Goal: Task Accomplishment & Management: Use online tool/utility

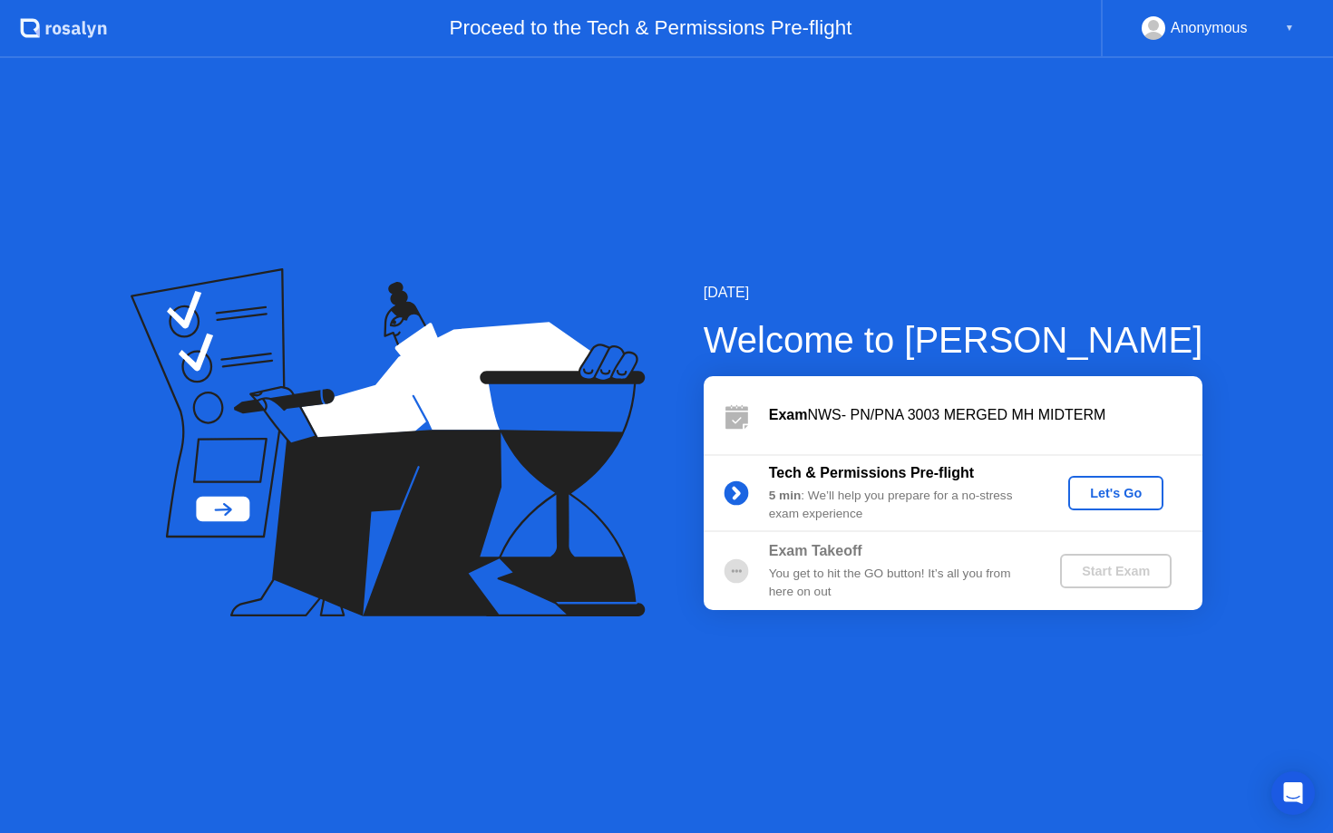
click at [1106, 494] on div "Let's Go" at bounding box center [1116, 493] width 81 height 15
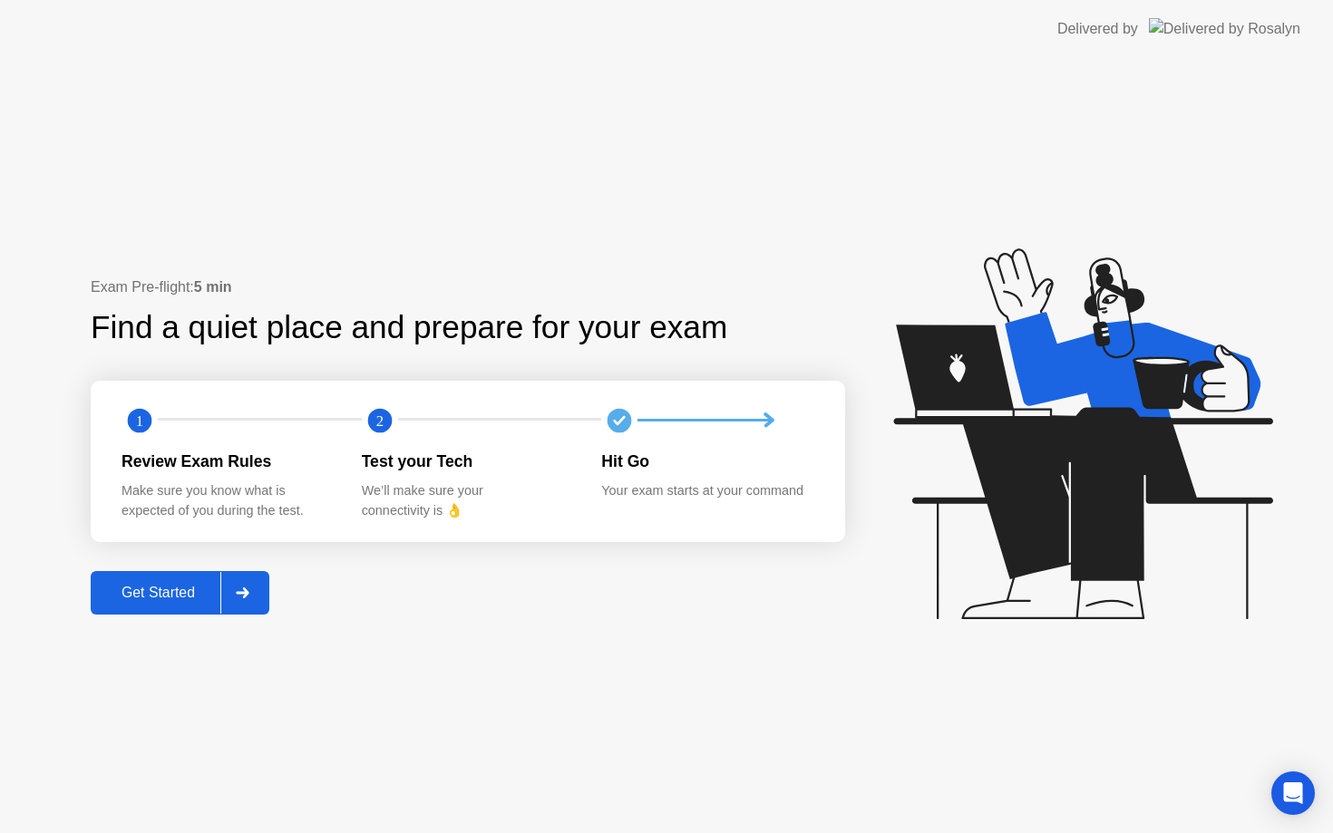
click at [215, 575] on button "Get Started" at bounding box center [180, 593] width 179 height 44
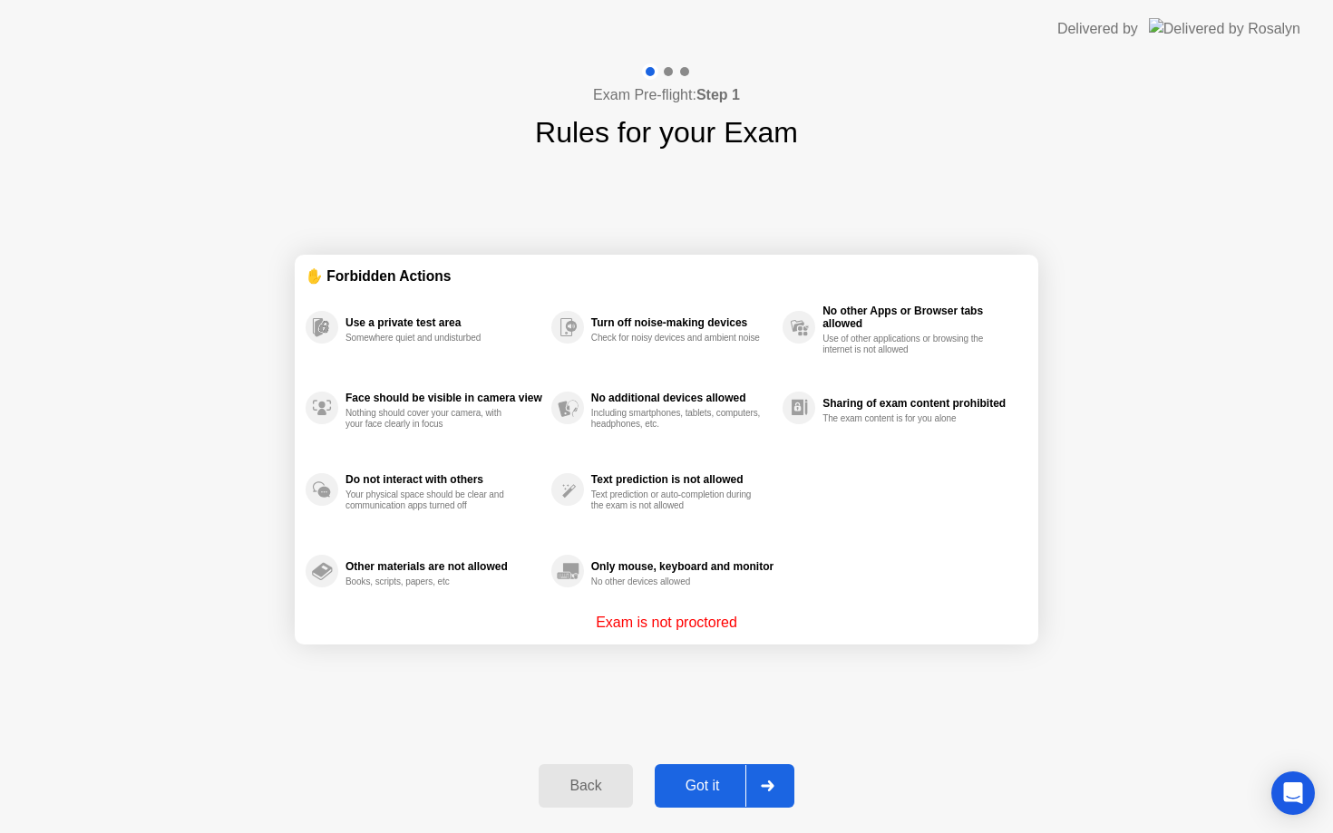
click at [705, 801] on button "Got it" at bounding box center [725, 787] width 140 height 44
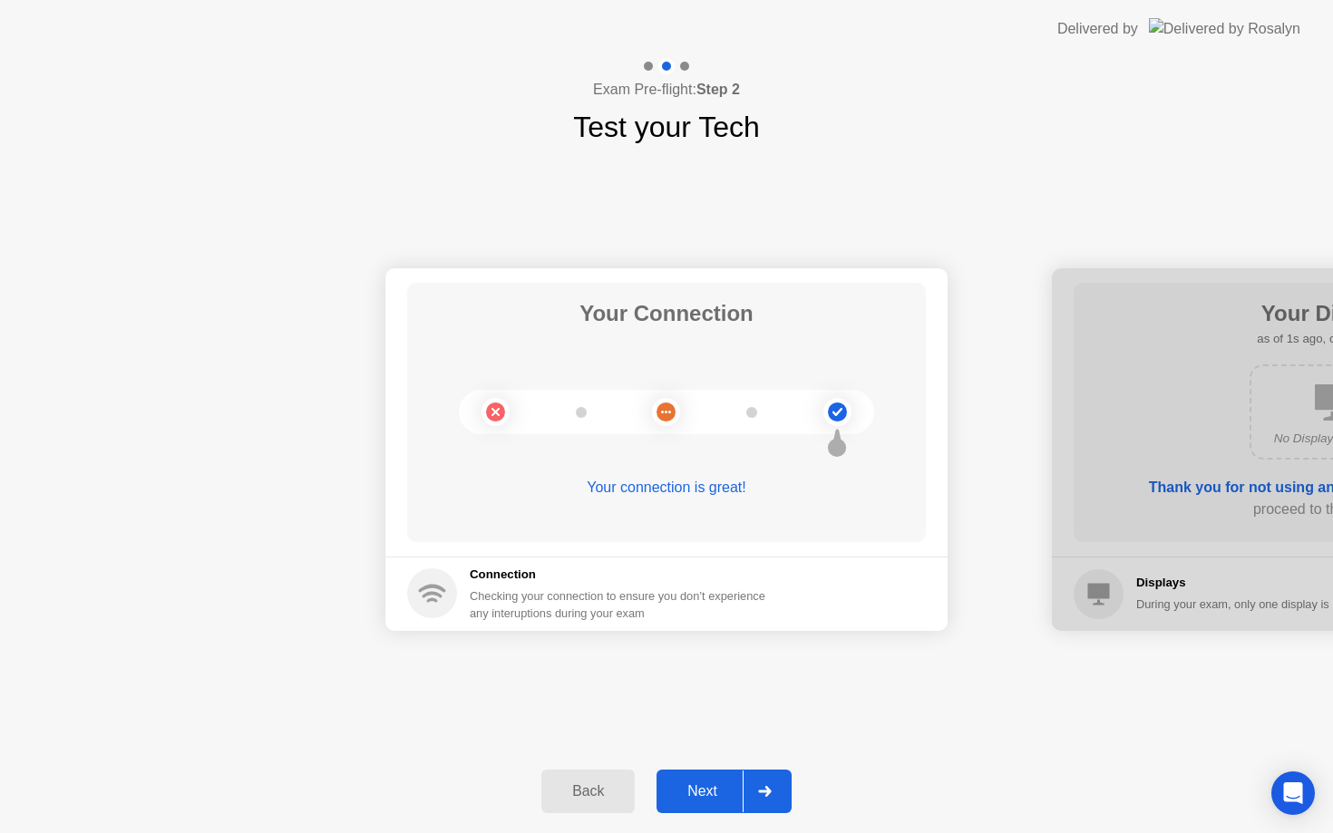
click at [691, 779] on button "Next" at bounding box center [724, 792] width 135 height 44
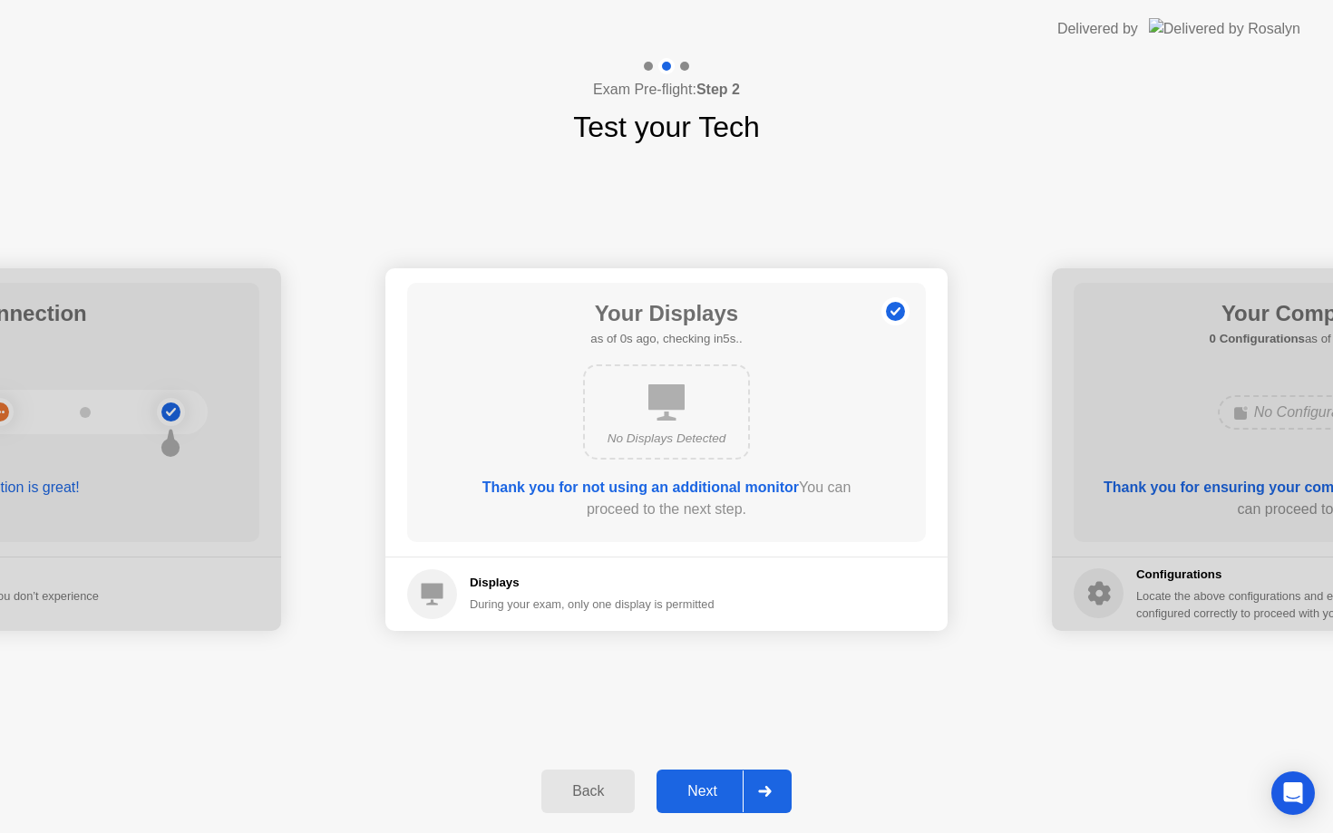
click at [691, 779] on button "Next" at bounding box center [724, 792] width 135 height 44
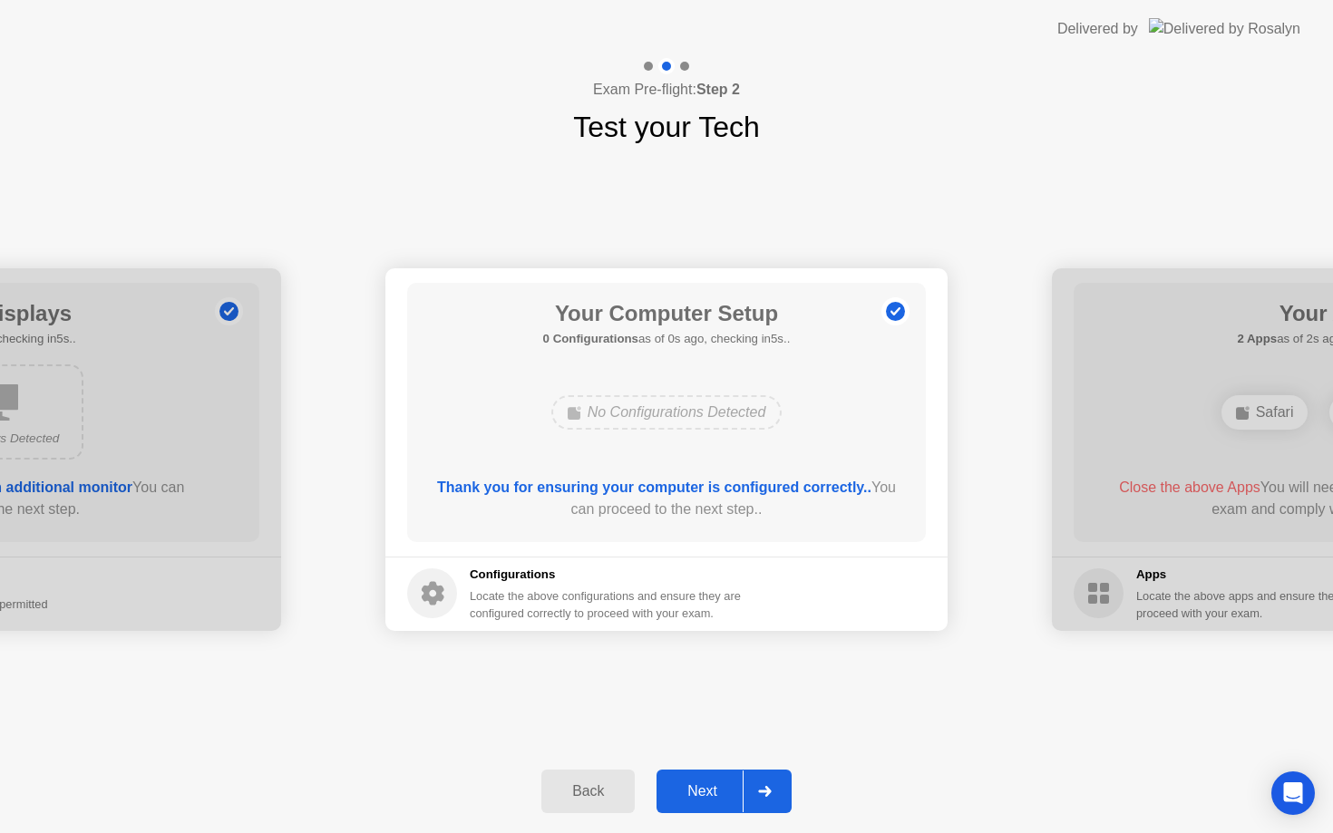
click at [691, 779] on button "Next" at bounding box center [724, 792] width 135 height 44
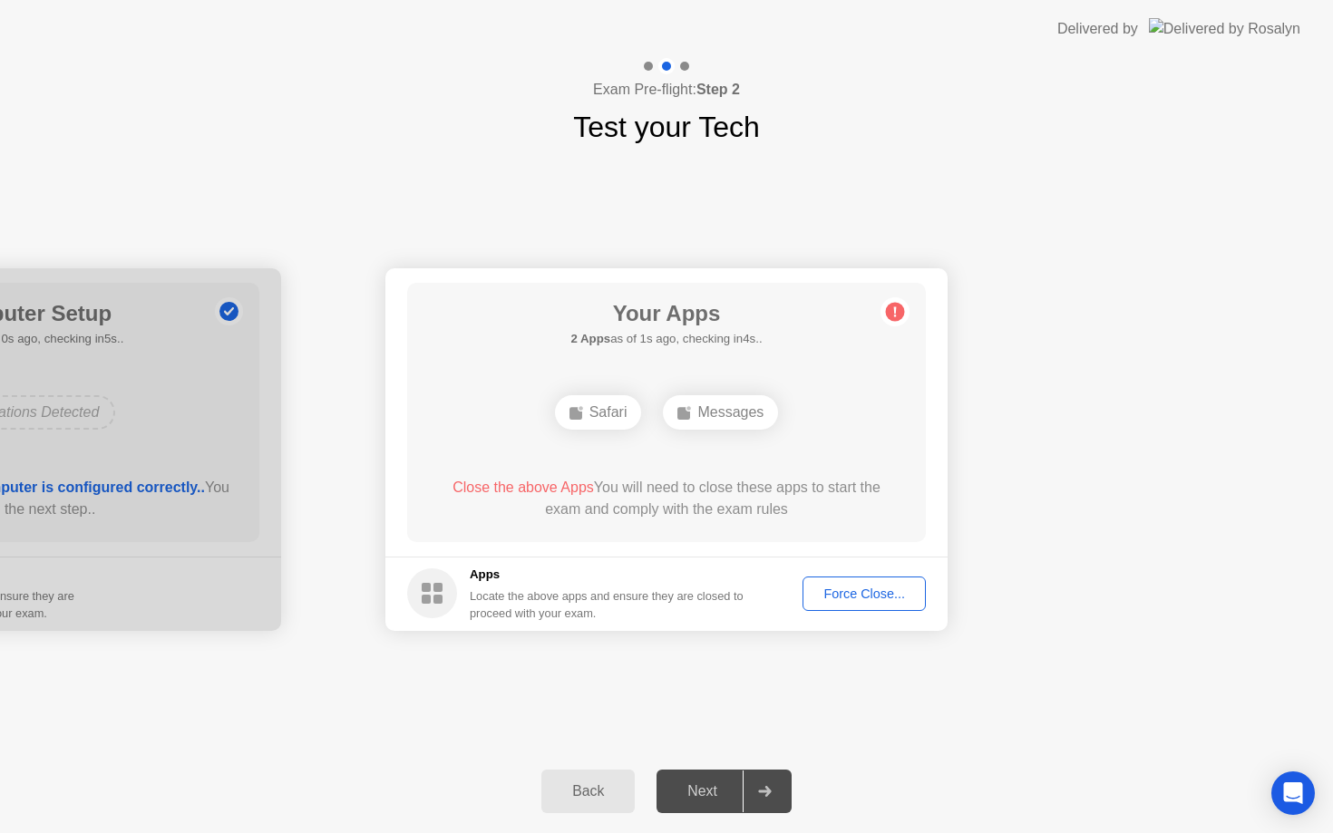
click at [716, 785] on div "Next" at bounding box center [702, 792] width 81 height 16
click at [845, 599] on div "Force Close..." at bounding box center [864, 594] width 111 height 15
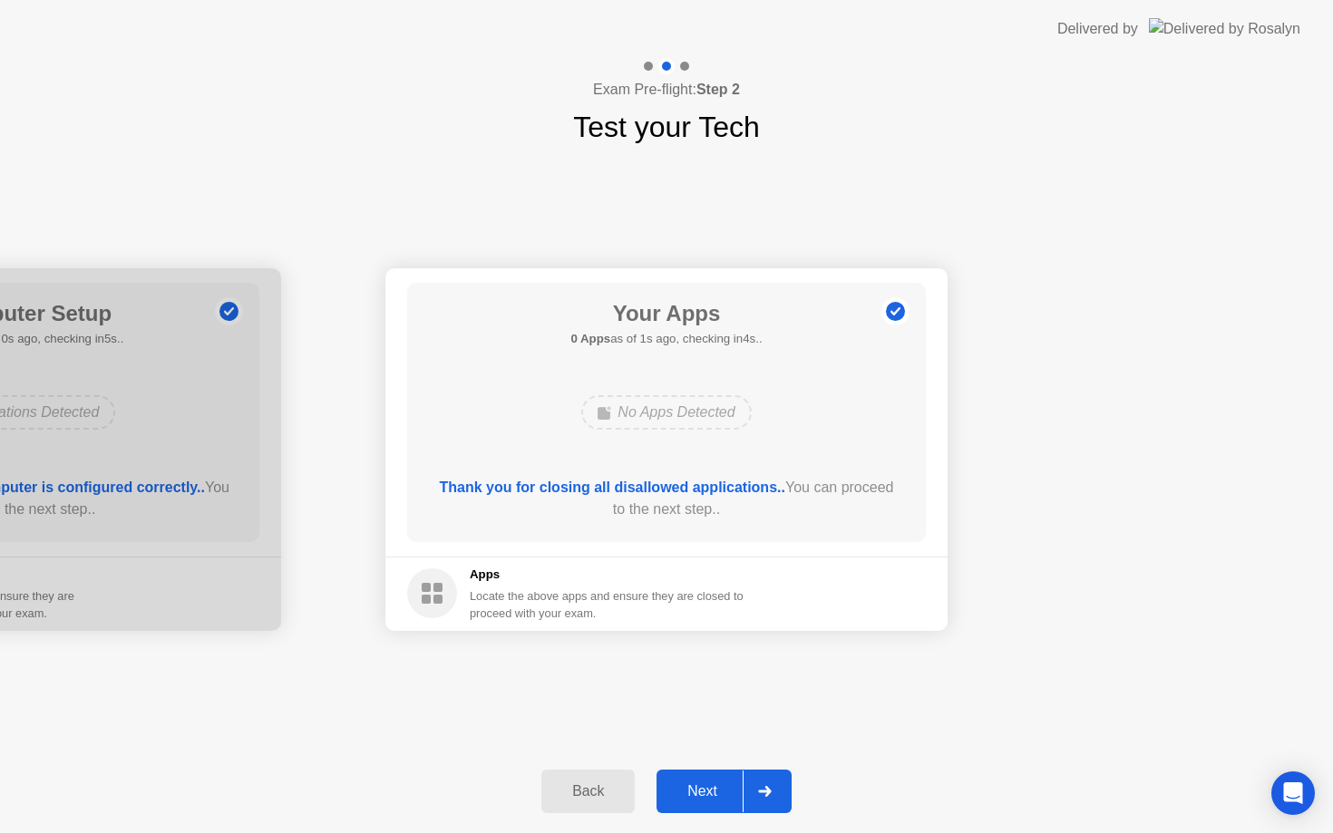
click at [717, 773] on button "Next" at bounding box center [724, 792] width 135 height 44
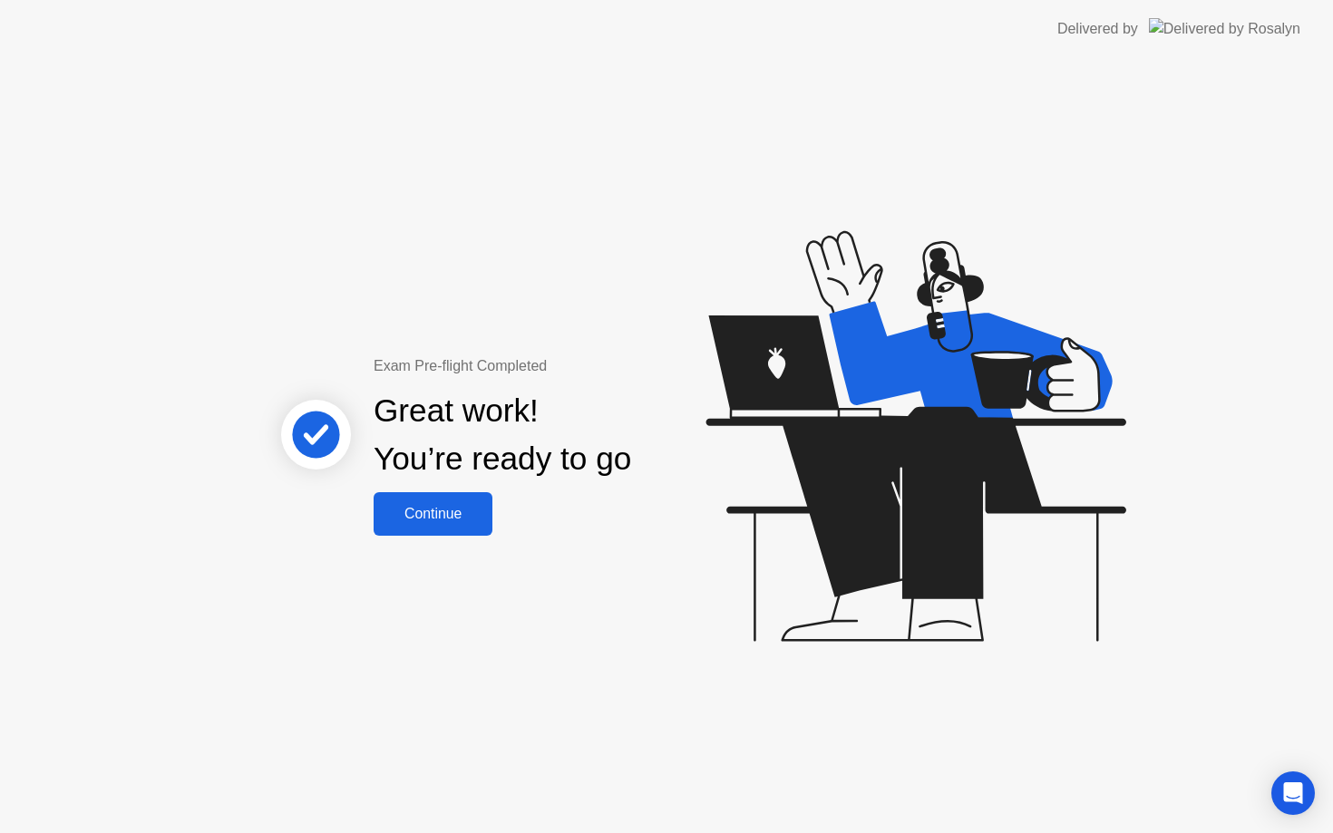
click at [487, 522] on div "Continue" at bounding box center [433, 514] width 108 height 16
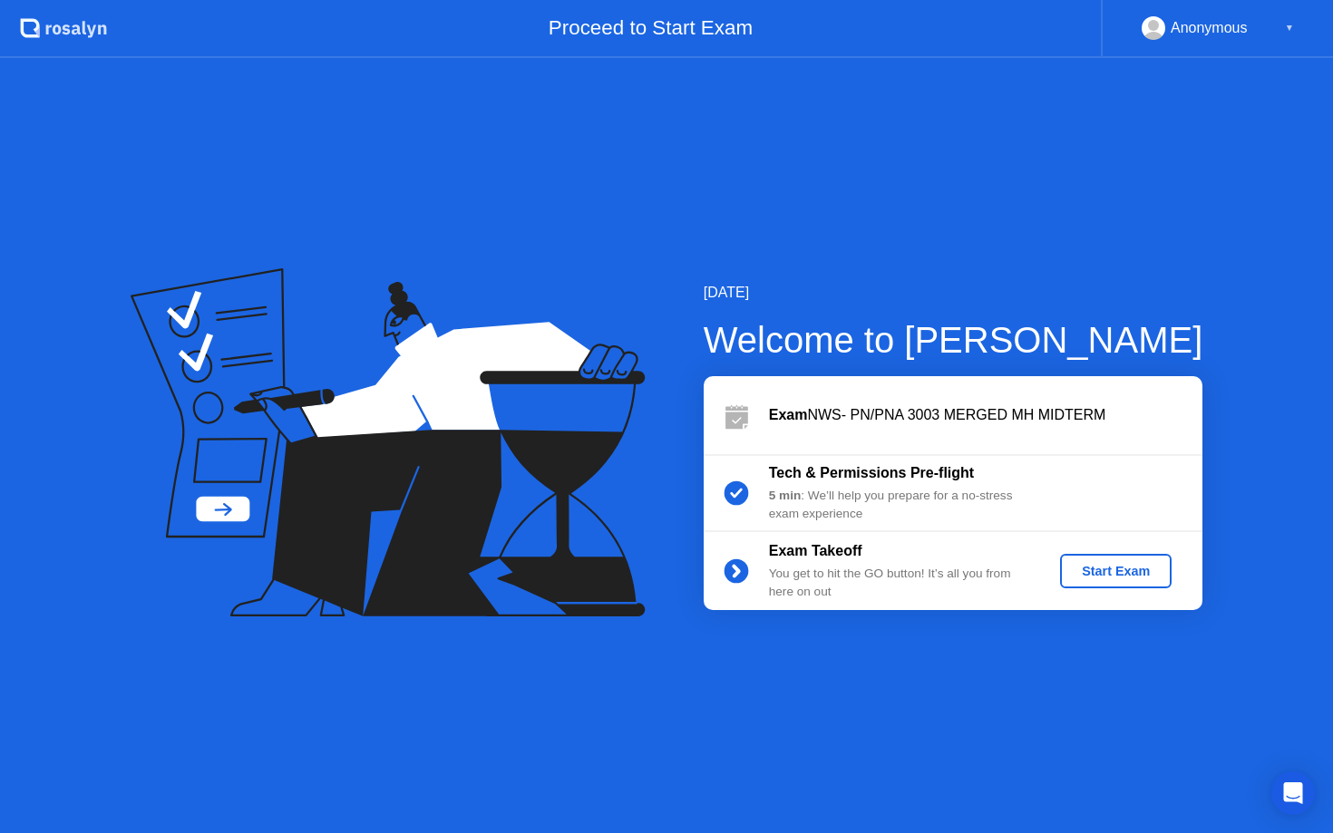
click at [1069, 571] on div "Start Exam" at bounding box center [1115, 571] width 97 height 15
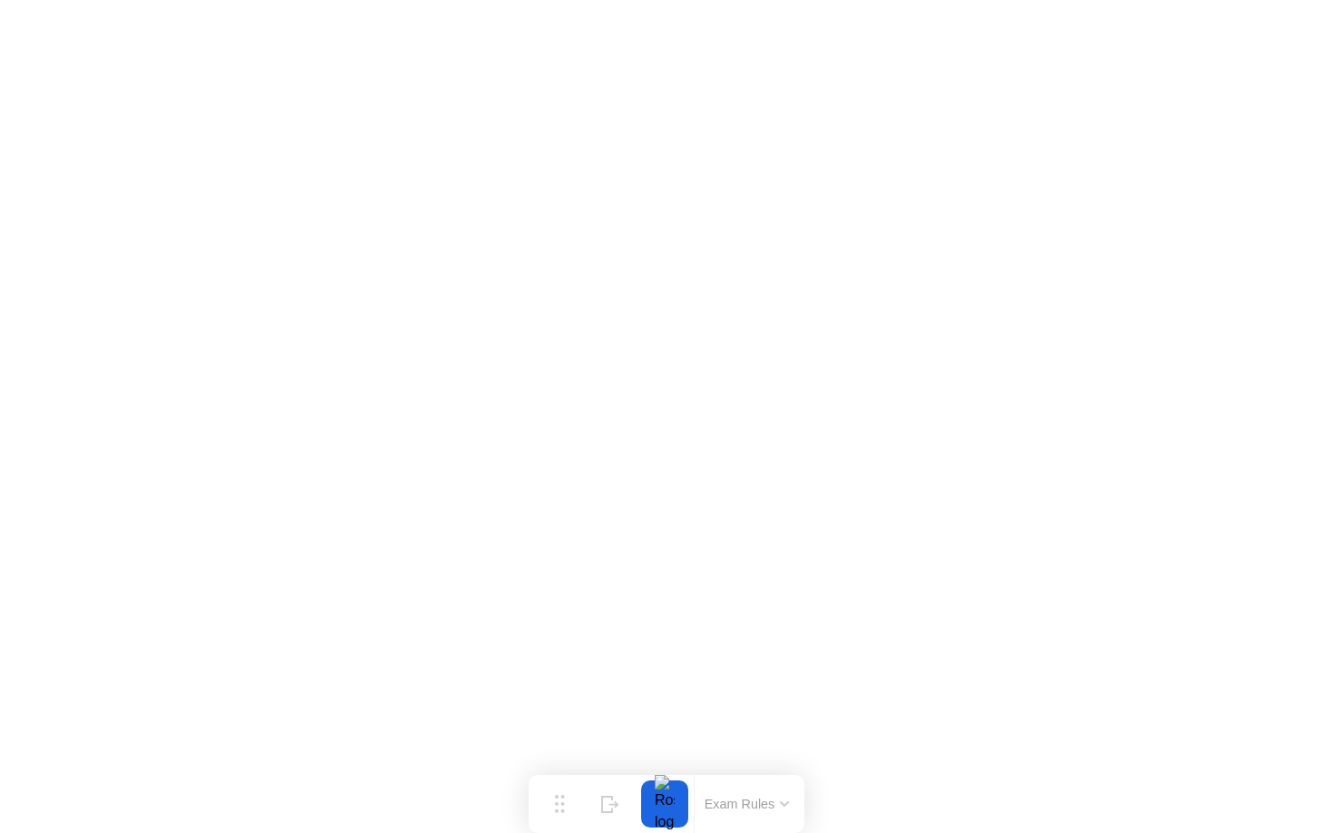
click at [744, 809] on button "Exam Rules" at bounding box center [747, 804] width 96 height 16
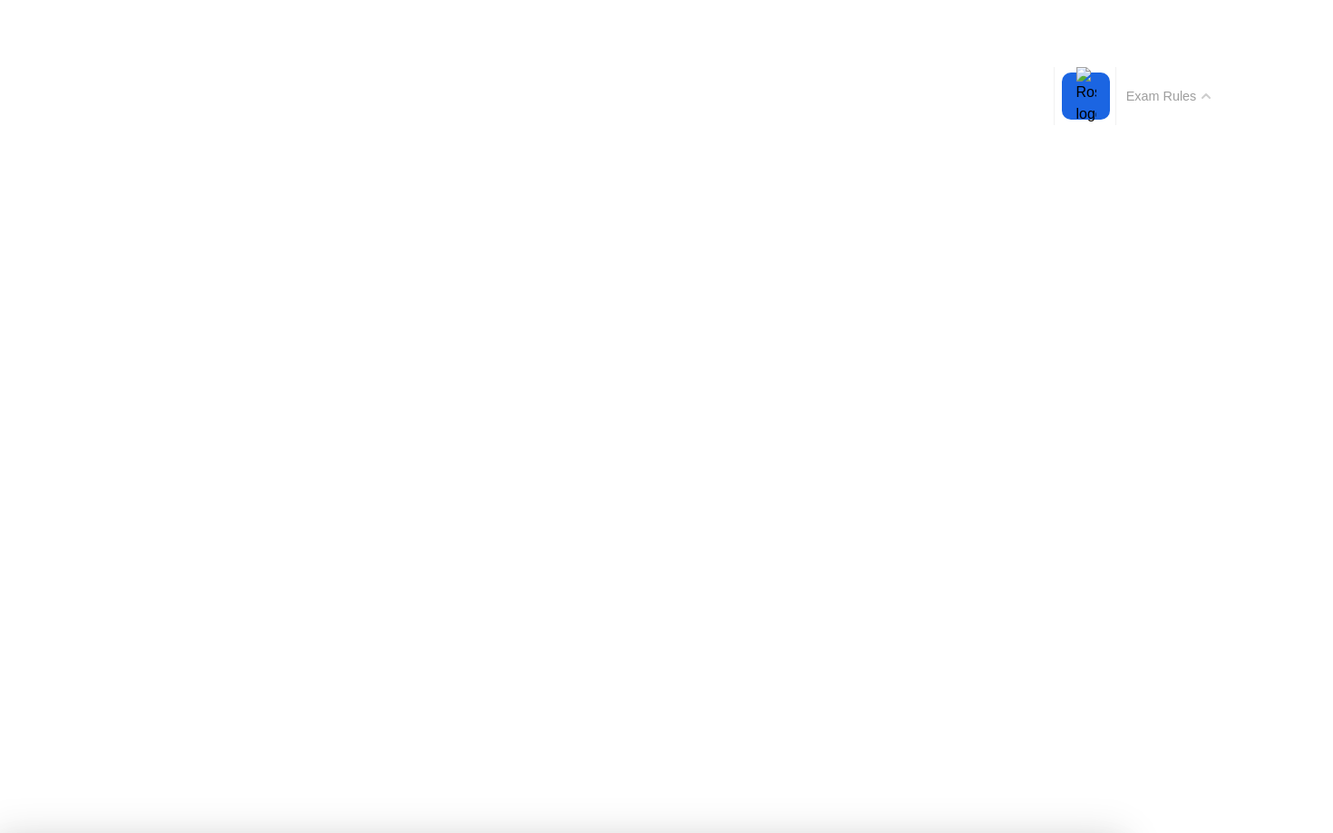
click at [1160, 82] on div "Exam Rules" at bounding box center [1168, 96] width 105 height 58
click at [1150, 102] on button "Exam Rules" at bounding box center [1169, 96] width 96 height 16
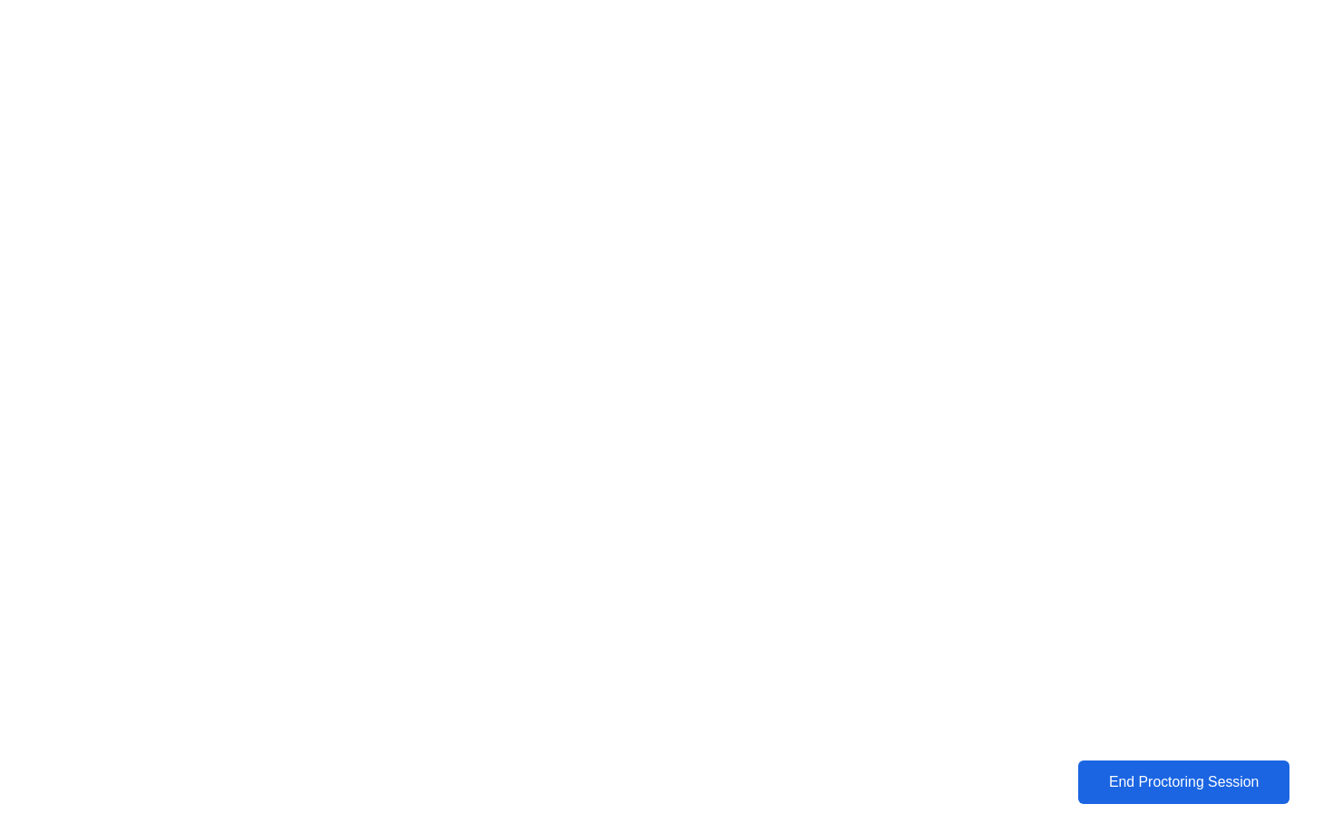
click at [1089, 791] on div "End Proctoring Session" at bounding box center [1184, 783] width 202 height 16
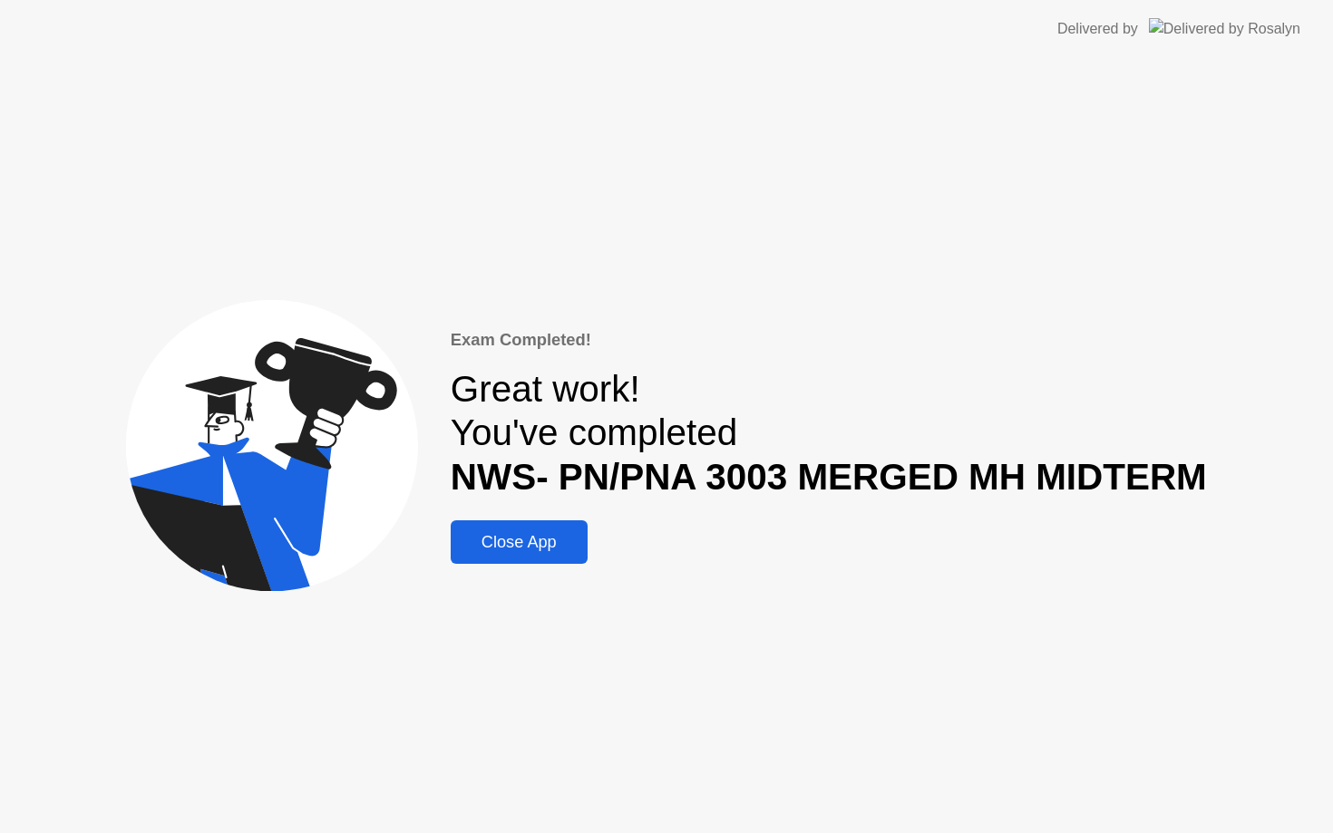
click at [560, 548] on div "Close App" at bounding box center [519, 542] width 126 height 19
